Goal: Task Accomplishment & Management: Use online tool/utility

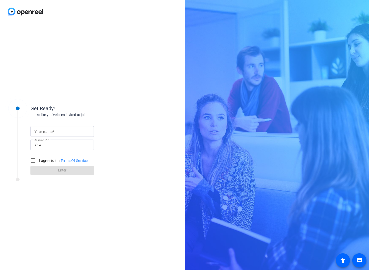
click at [71, 132] on input "Your name" at bounding box center [61, 132] width 55 height 6
type input "[PERSON_NAME]"
click at [49, 160] on label "I agree to the Terms Of Service" at bounding box center [63, 160] width 50 height 5
click at [38, 160] on input "I agree to the Terms Of Service" at bounding box center [33, 161] width 10 height 10
checkbox input "true"
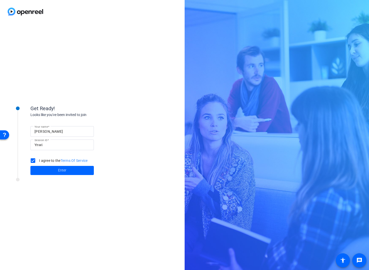
click at [50, 131] on input "[PERSON_NAME]" at bounding box center [61, 132] width 55 height 6
click at [81, 116] on div "Looks like you've been invited to join" at bounding box center [80, 114] width 101 height 5
click at [82, 171] on span at bounding box center [61, 171] width 63 height 12
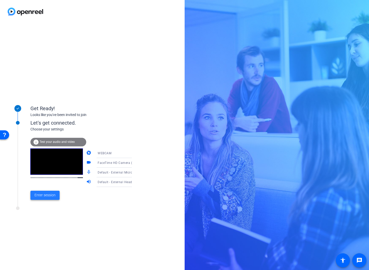
click at [45, 197] on span "Enter session" at bounding box center [44, 195] width 21 height 5
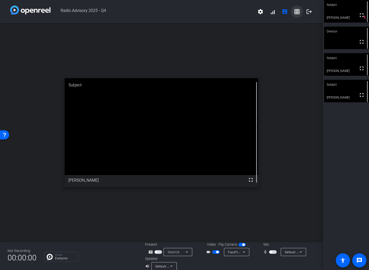
click at [294, 10] on mat-icon "grid_on" at bounding box center [297, 12] width 6 height 6
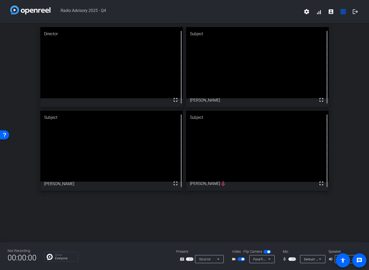
click at [241, 259] on span "button" at bounding box center [242, 259] width 3 height 3
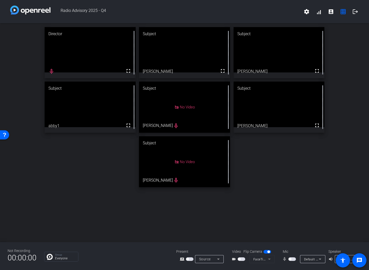
click at [293, 258] on span "button" at bounding box center [292, 260] width 8 height 4
click at [292, 259] on span "button" at bounding box center [293, 259] width 3 height 3
drag, startPoint x: 140, startPoint y: 256, endPoint x: 148, endPoint y: 255, distance: 7.8
click at [140, 256] on div "Group Everyone" at bounding box center [106, 257] width 125 height 10
click at [294, 247] on div "Not Recording 00:00:00 Group Everyone Present screen_share_outline Source Video…" at bounding box center [184, 256] width 369 height 28
